Goal: Information Seeking & Learning: Compare options

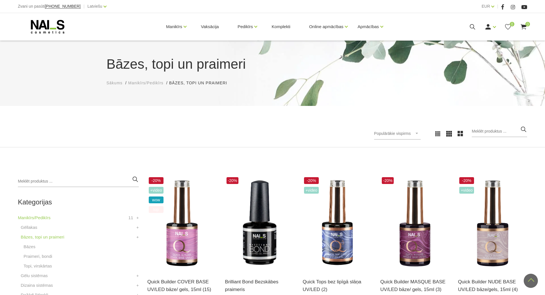
scroll to position [116, 0]
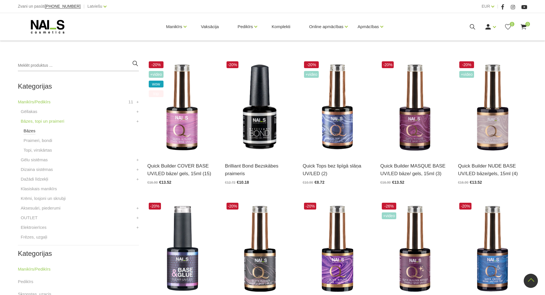
click at [31, 133] on link "Bāzes" at bounding box center [30, 130] width 12 height 7
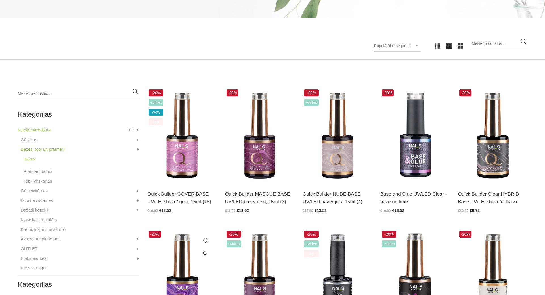
scroll to position [116, 0]
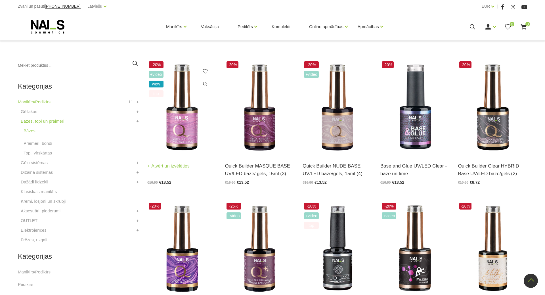
click at [182, 137] on img at bounding box center [181, 107] width 69 height 95
click at [258, 117] on img at bounding box center [259, 107] width 69 height 95
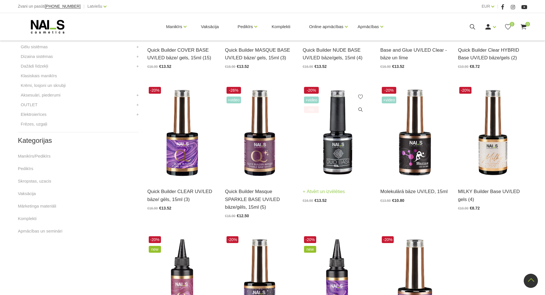
click at [334, 136] on img at bounding box center [337, 132] width 69 height 95
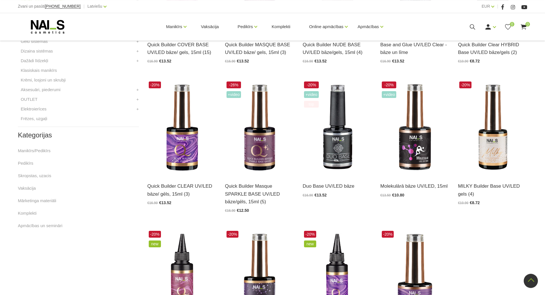
scroll to position [405, 0]
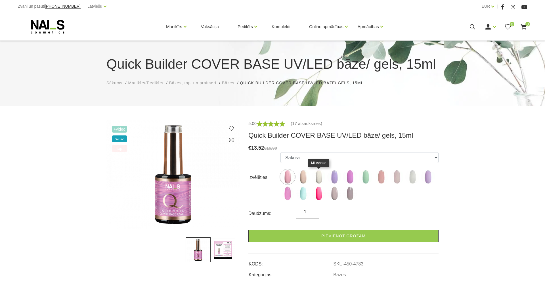
scroll to position [58, 0]
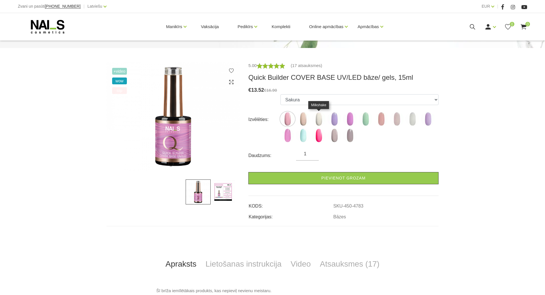
click at [317, 121] on img at bounding box center [319, 119] width 14 height 14
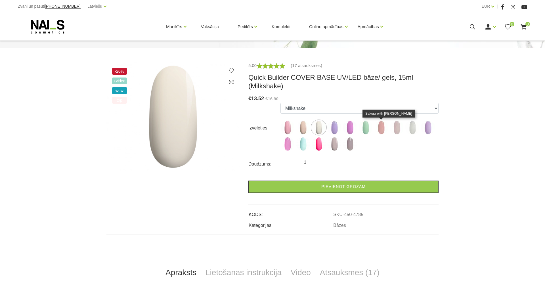
click at [382, 129] on img at bounding box center [381, 127] width 14 height 14
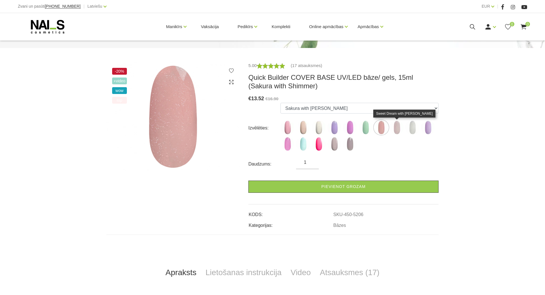
click at [396, 130] on img at bounding box center [397, 127] width 14 height 14
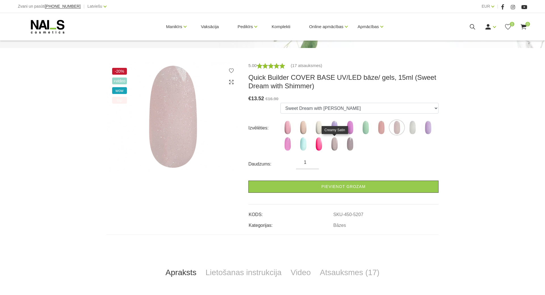
click at [334, 144] on img at bounding box center [334, 144] width 14 height 14
select select "6258"
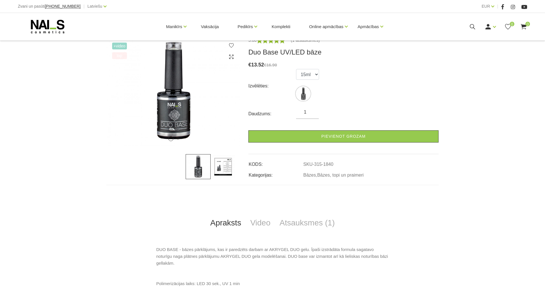
scroll to position [87, 0]
